Goal: Task Accomplishment & Management: Complete application form

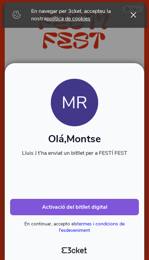
click at [107, 208] on button "Activació del bitllet digital" at bounding box center [74, 207] width 129 height 16
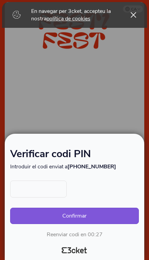
click at [43, 191] on input "text" at bounding box center [38, 189] width 57 height 17
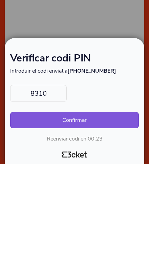
type input "8310"
click at [92, 208] on button "Confirmar" at bounding box center [74, 216] width 129 height 16
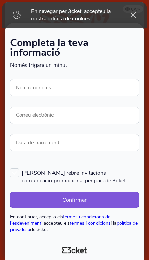
click at [132, 17] on icon at bounding box center [133, 15] width 5 height 6
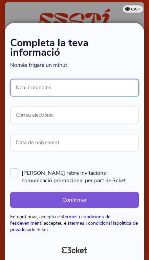
click at [108, 82] on input "Nom i cognoms" at bounding box center [74, 87] width 129 height 17
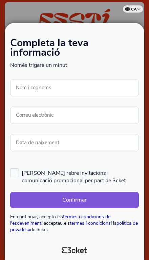
click at [145, 101] on div at bounding box center [74, 130] width 149 height 260
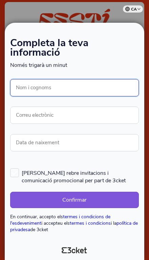
click at [101, 83] on input "Nom i cognoms" at bounding box center [74, 87] width 129 height 17
type input "[PERSON_NAME]"
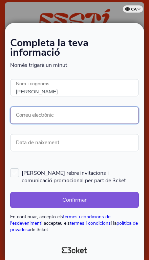
click at [116, 109] on input "Correu electrònic" at bounding box center [74, 115] width 129 height 17
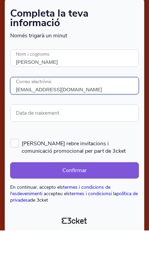
type input "[EMAIL_ADDRESS][DOMAIN_NAME]"
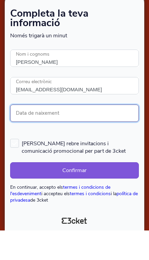
click at [116, 134] on input "Data de naixement" at bounding box center [74, 142] width 129 height 17
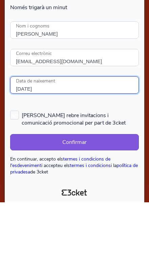
type input "[DATE]"
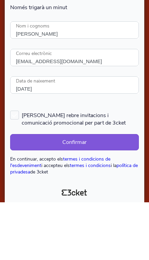
click at [13, 168] on label "[PERSON_NAME] rebre invitacions i comunicació promocional per part de 3cket" at bounding box center [74, 176] width 129 height 16
click at [11, 168] on input "[PERSON_NAME] rebre invitacions i comunicació promocional per part de 3cket" at bounding box center [10, 168] width 1 height 1
checkbox input "true"
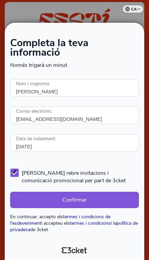
click at [116, 208] on button "Confirmar" at bounding box center [74, 200] width 129 height 16
